Goal: Task Accomplishment & Management: Manage account settings

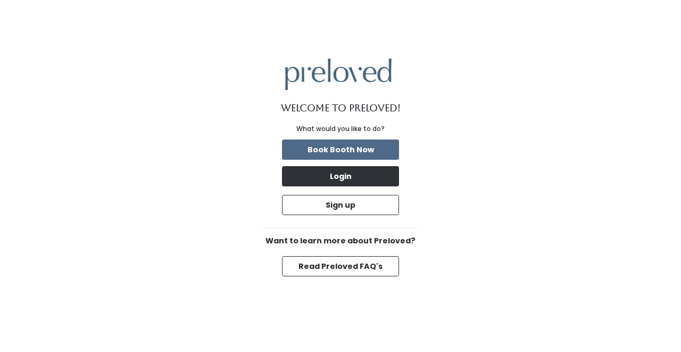
click at [316, 172] on button "Login" at bounding box center [340, 176] width 117 height 20
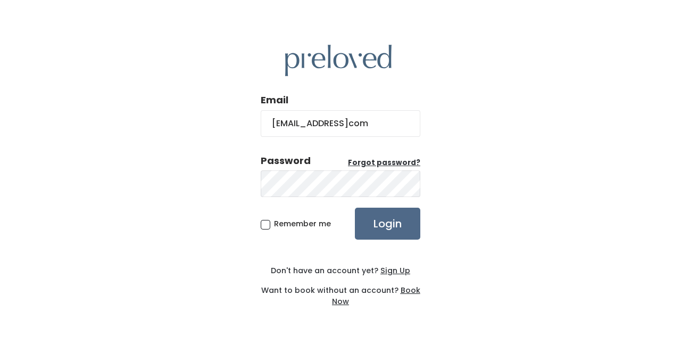
type input "[EMAIL_ADDRESS]com"
click at [274, 225] on span "Remember me" at bounding box center [302, 223] width 57 height 11
click at [274, 225] on input "Remember me" at bounding box center [277, 221] width 7 height 7
checkbox input "true"
click at [389, 223] on input "Login" at bounding box center [387, 223] width 65 height 32
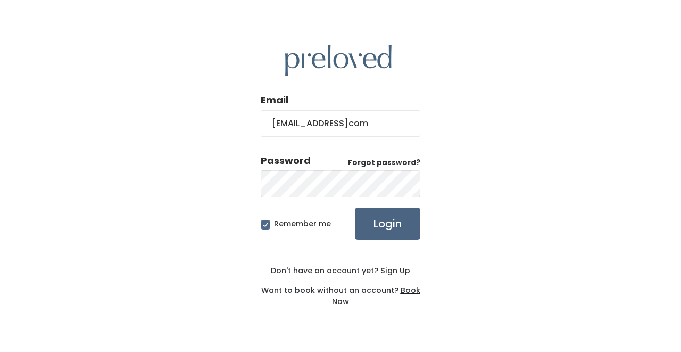
click at [390, 223] on input "Login" at bounding box center [387, 223] width 65 height 32
click at [387, 223] on input "Login" at bounding box center [387, 223] width 65 height 32
click at [218, 177] on div "Email [EMAIL_ADDRESS]com Password Forgot password? Remember me Login Don't have…" at bounding box center [340, 176] width 681 height 352
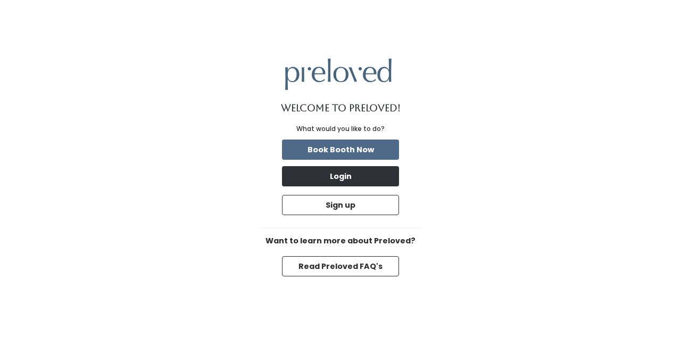
click at [339, 178] on button "Login" at bounding box center [340, 176] width 117 height 20
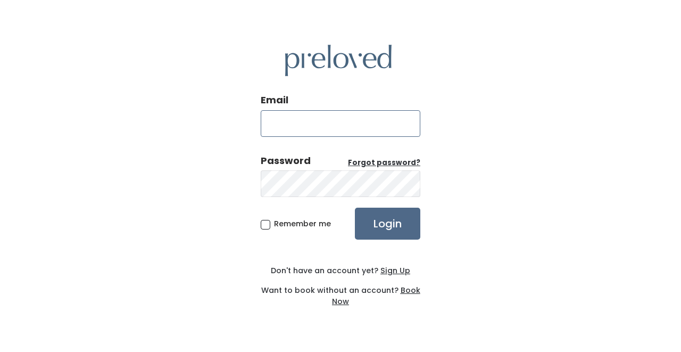
type input "[EMAIL_ADDRESS]com"
click at [387, 227] on input "Login" at bounding box center [387, 223] width 65 height 32
